Goal: Information Seeking & Learning: Learn about a topic

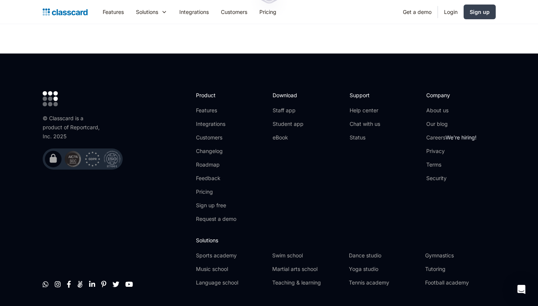
scroll to position [2520, 0]
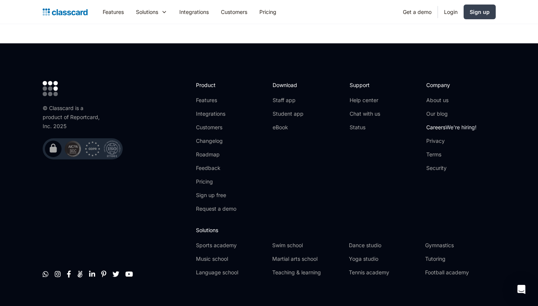
click at [439, 124] on link "Careers We're hiring!" at bounding box center [451, 128] width 50 height 8
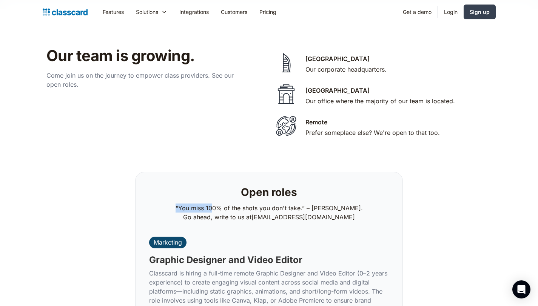
drag, startPoint x: 219, startPoint y: 201, endPoint x: 350, endPoint y: 194, distance: 131.5
click at [350, 194] on div "Open roles “You miss 100% of the shots you don't take.” – [PERSON_NAME]. Go ahe…" at bounding box center [268, 204] width 249 height 46
click at [373, 202] on div "Open roles “You miss 100% of the shots you don't take.” – [PERSON_NAME]. Go ahe…" at bounding box center [268, 204] width 249 height 46
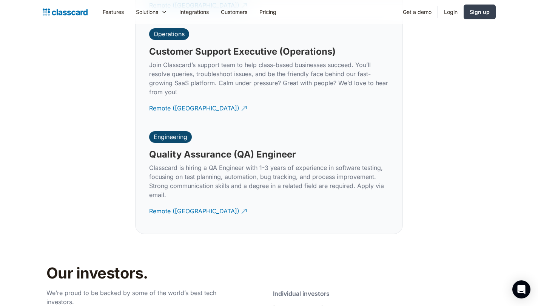
scroll to position [2190, 0]
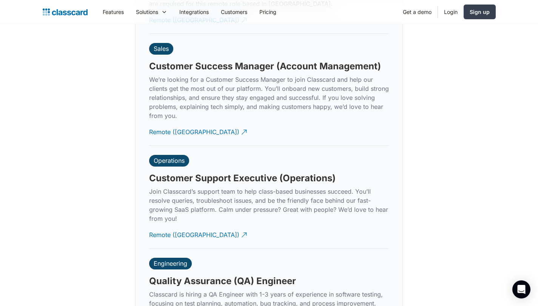
click at [196, 276] on h3 "Quality Assurance (QA) Engineer" at bounding box center [222, 281] width 147 height 11
click at [253, 276] on h3 "Quality Assurance (QA) Engineer" at bounding box center [222, 281] width 147 height 11
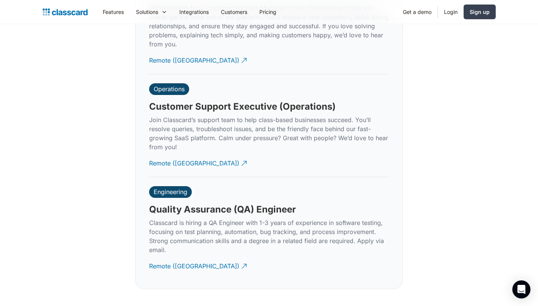
scroll to position [2343, 0]
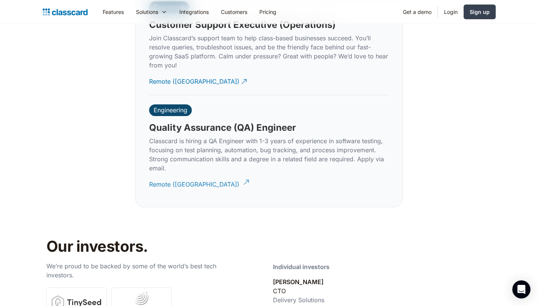
click at [184, 174] on div "Remote ([GEOGRAPHIC_DATA])" at bounding box center [194, 181] width 90 height 15
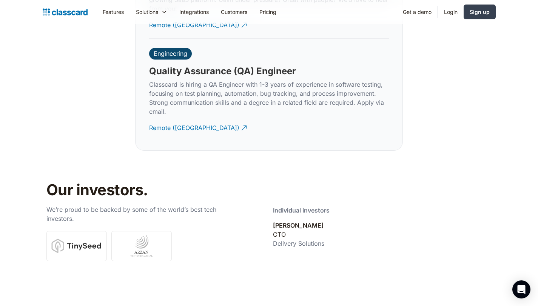
scroll to position [2500, 0]
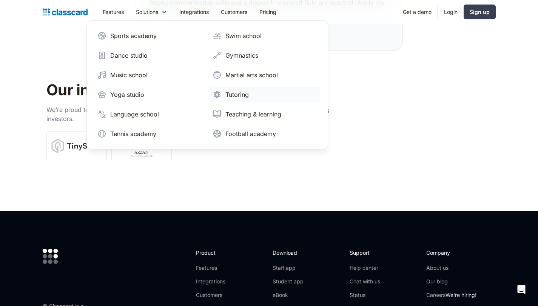
click at [238, 94] on div "Tutoring" at bounding box center [236, 94] width 23 height 9
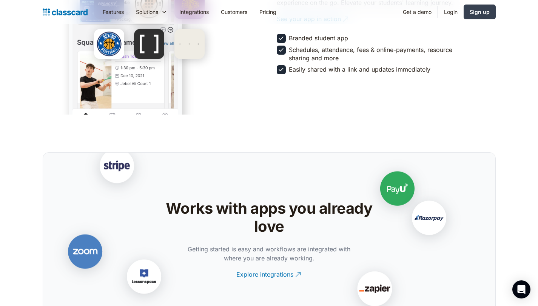
scroll to position [1635, 0]
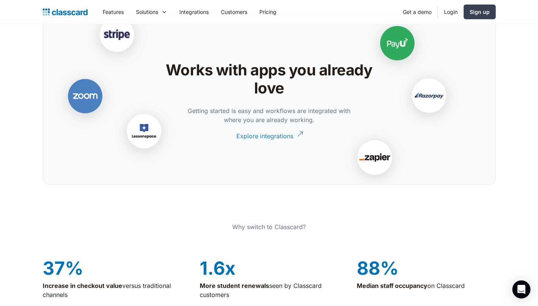
click at [271, 137] on div "Explore integrations" at bounding box center [264, 133] width 57 height 15
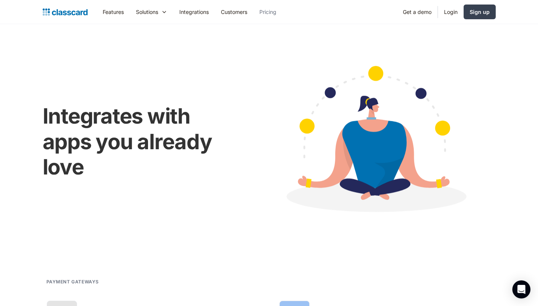
click at [272, 9] on link "Pricing" at bounding box center [267, 11] width 29 height 17
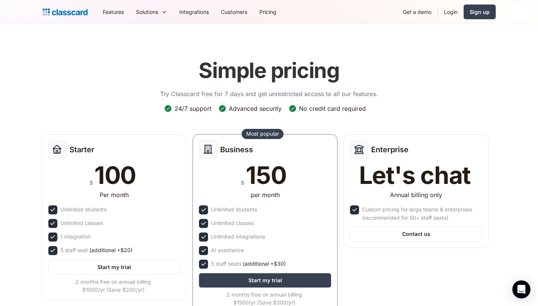
click at [75, 11] on img "home" at bounding box center [65, 12] width 45 height 11
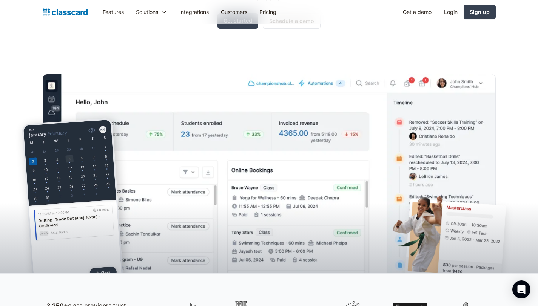
scroll to position [143, 0]
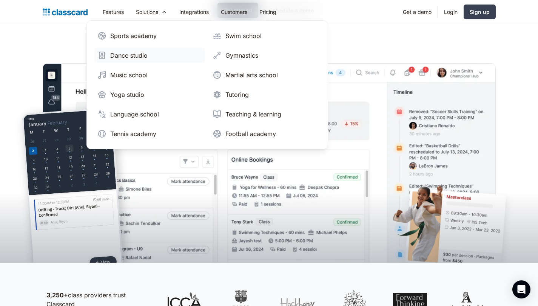
click at [140, 52] on div "Dance studio" at bounding box center [128, 55] width 37 height 9
